Goal: Transaction & Acquisition: Purchase product/service

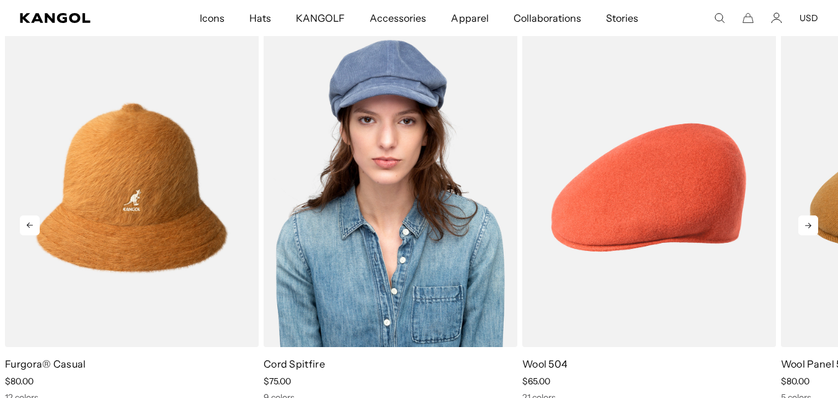
scroll to position [558, 0]
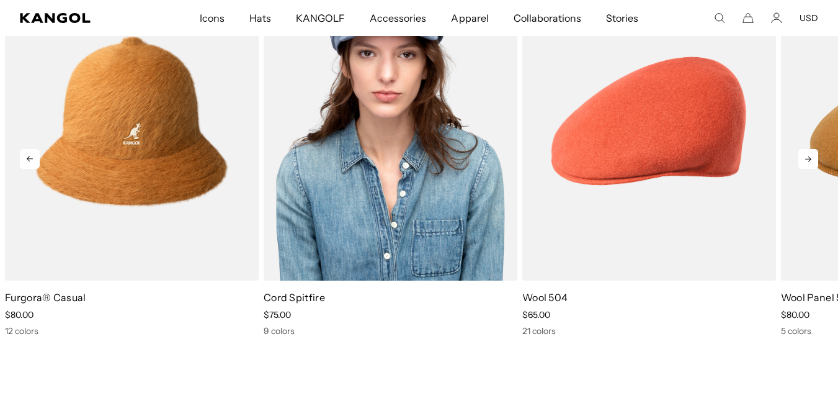
click at [380, 195] on img "2 of 13" at bounding box center [391, 121] width 254 height 318
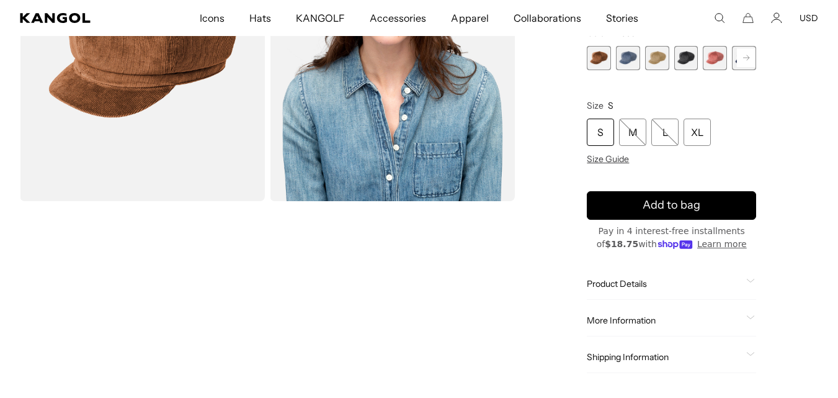
scroll to position [186, 0]
click at [604, 128] on div "S" at bounding box center [600, 132] width 27 height 27
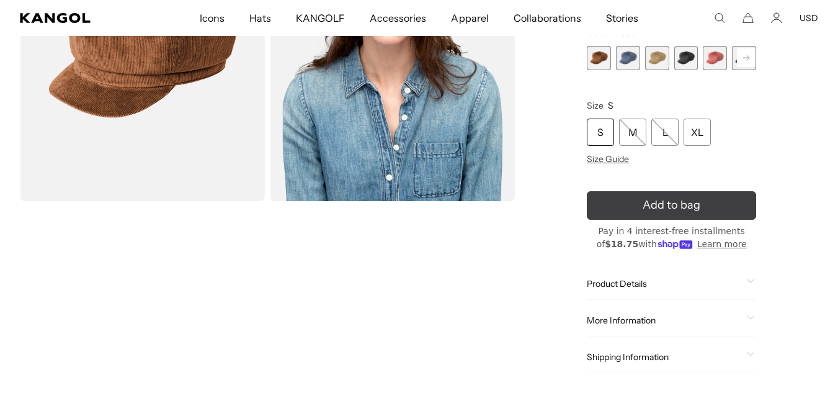
click at [665, 194] on button "Add to bag" at bounding box center [671, 205] width 169 height 29
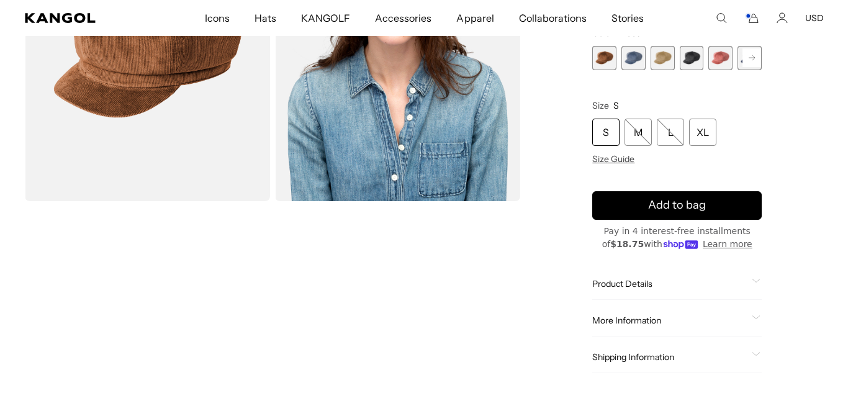
scroll to position [0, 256]
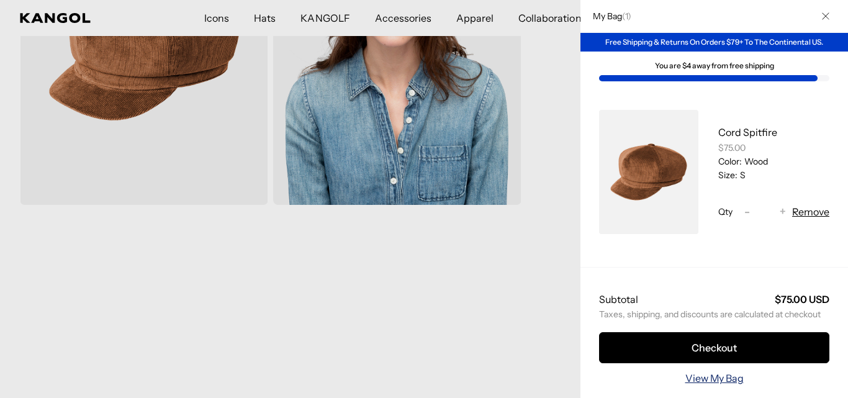
click at [710, 370] on link "View My Bag" at bounding box center [714, 377] width 58 height 15
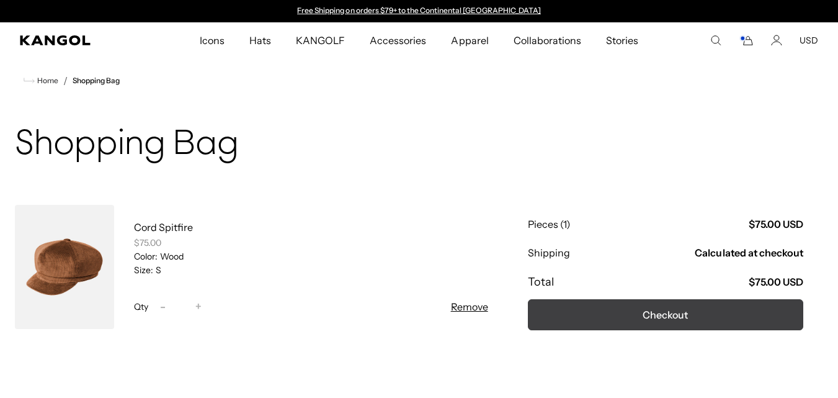
click at [683, 301] on button "Checkout" at bounding box center [665, 314] width 275 height 31
